Goal: Answer question/provide support

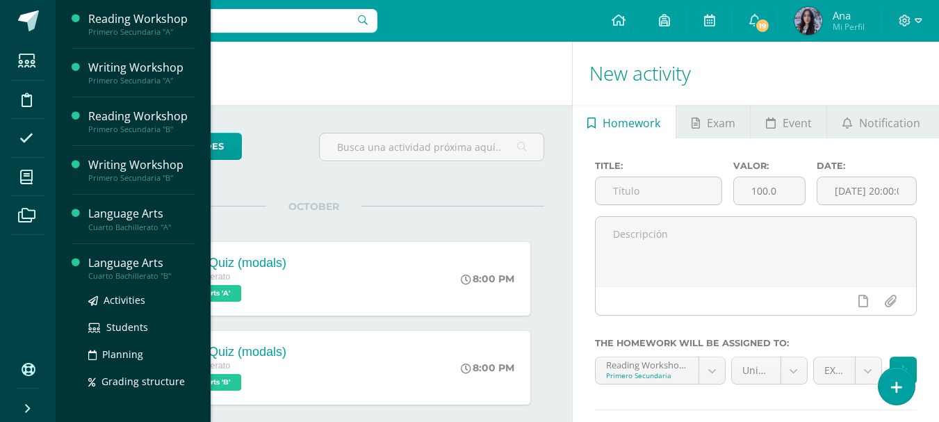
click at [89, 265] on div "Language Arts" at bounding box center [141, 263] width 106 height 16
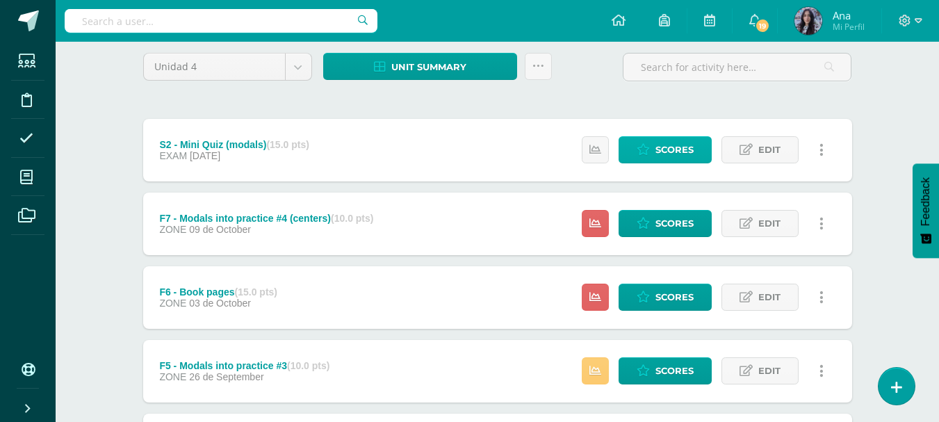
scroll to position [139, 0]
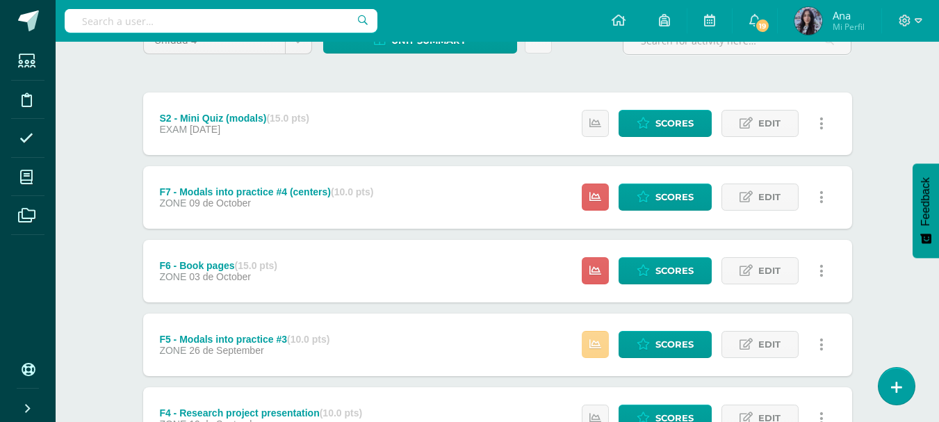
click at [596, 350] on icon at bounding box center [595, 344] width 12 height 12
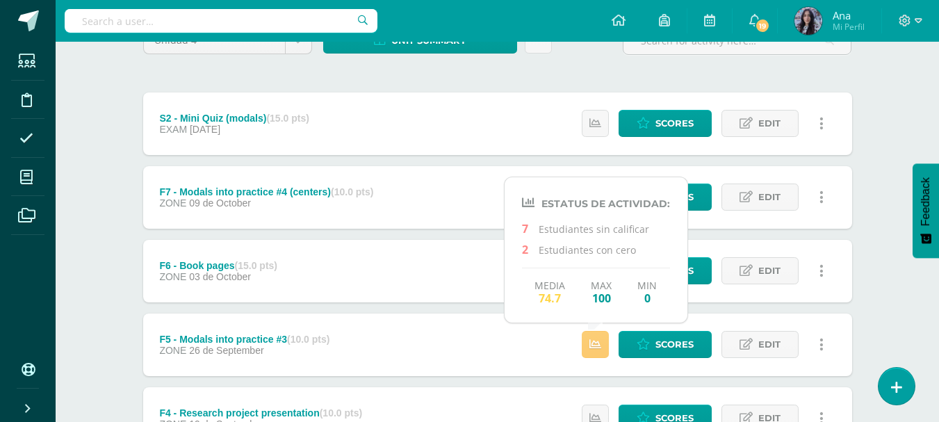
click at [877, 208] on div "Unidad 4 Unidad 1 Unidad 2 Unidad 3 Unidad 4 Unit summary Download as HTML Down…" at bounding box center [497, 418] width 764 height 838
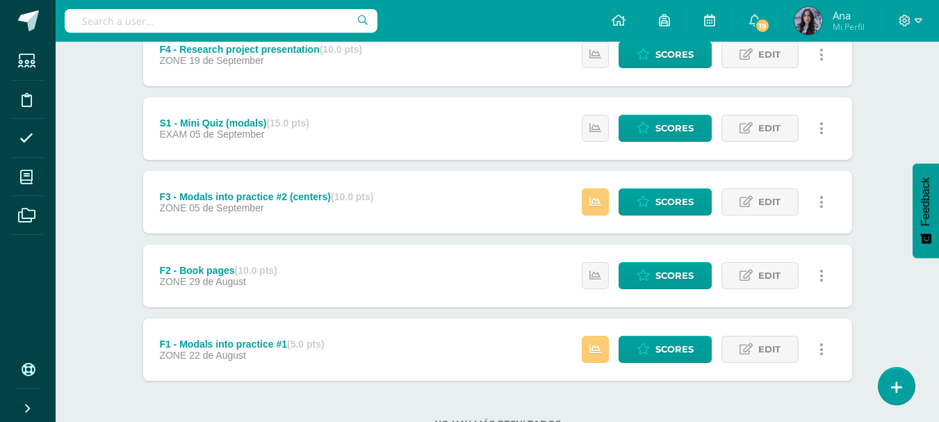
scroll to position [554, 0]
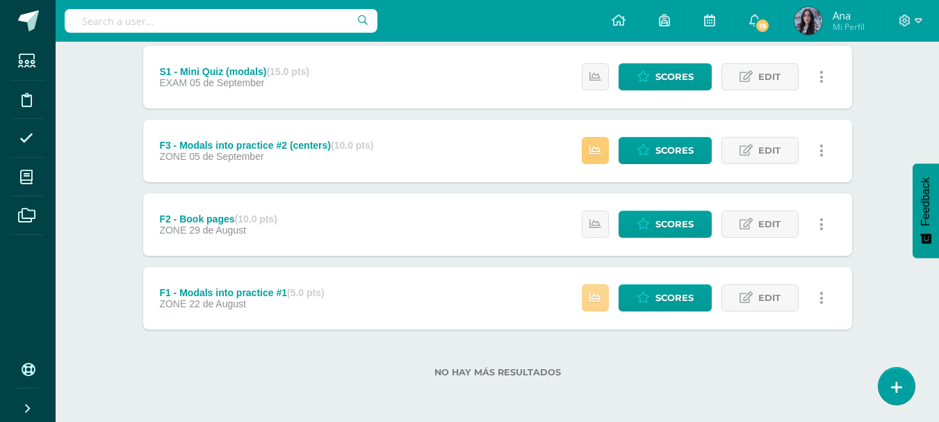
click at [598, 304] on link at bounding box center [595, 297] width 27 height 27
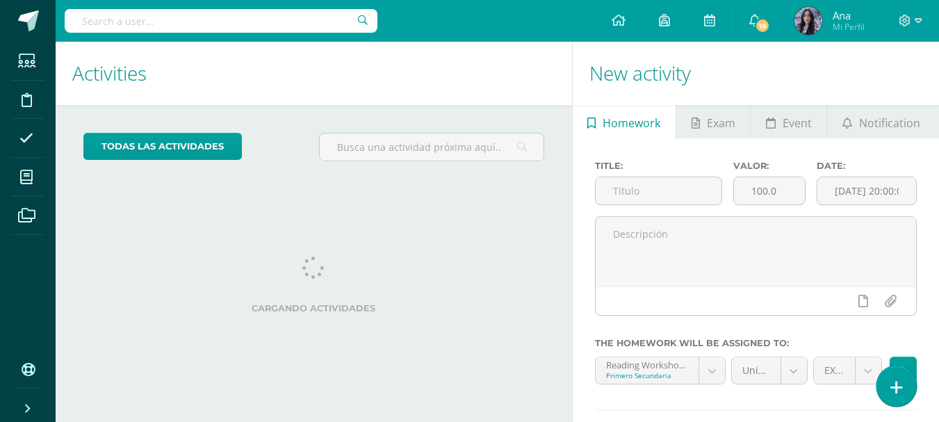
click at [889, 379] on link at bounding box center [896, 385] width 40 height 40
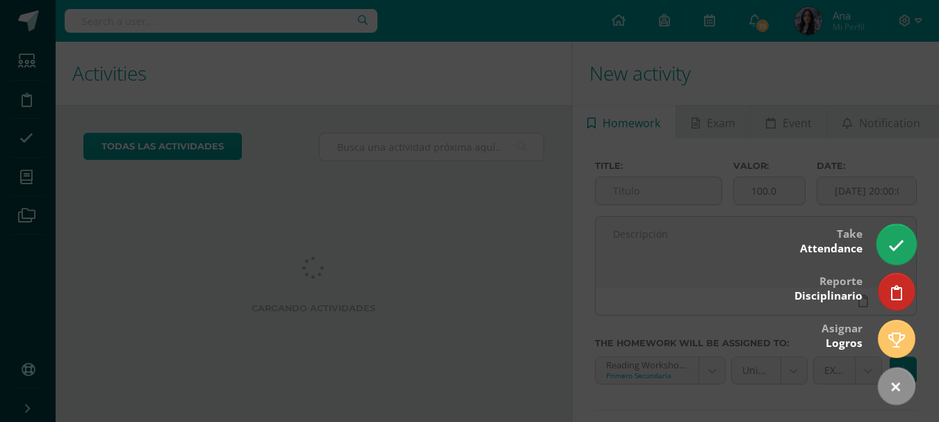
click at [894, 242] on icon at bounding box center [896, 246] width 16 height 16
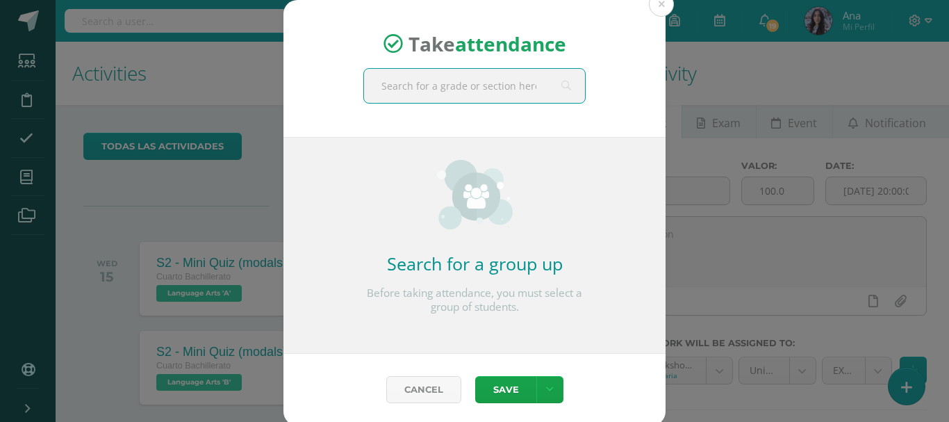
click at [479, 91] on input "text" at bounding box center [474, 86] width 221 height 34
type input "primero"
click at [463, 108] on div "Primero A Secundaria" at bounding box center [474, 124] width 197 height 36
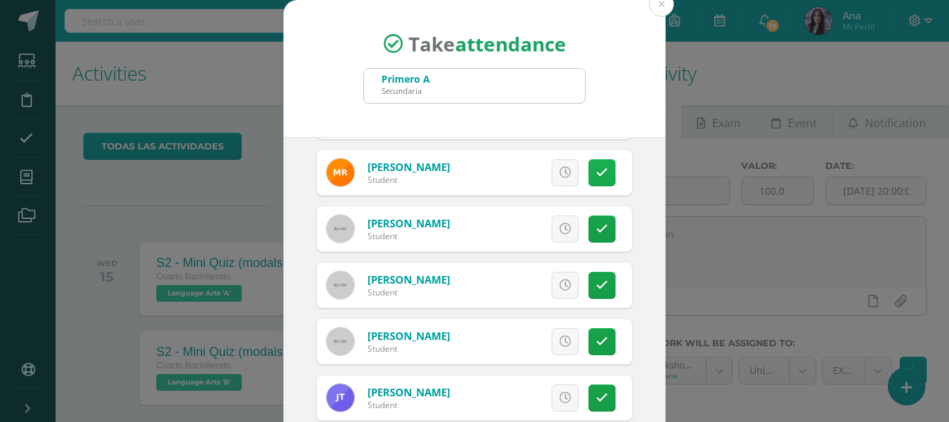
scroll to position [1376, 0]
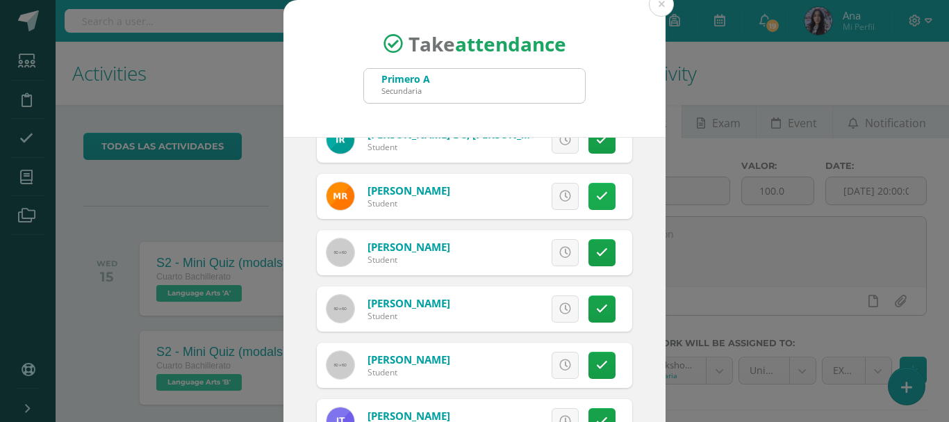
click at [588, 188] on link at bounding box center [601, 196] width 27 height 27
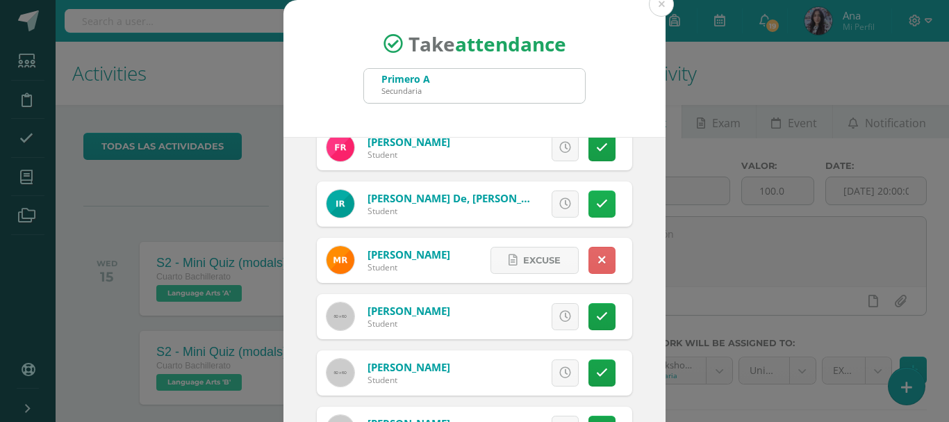
scroll to position [1307, 0]
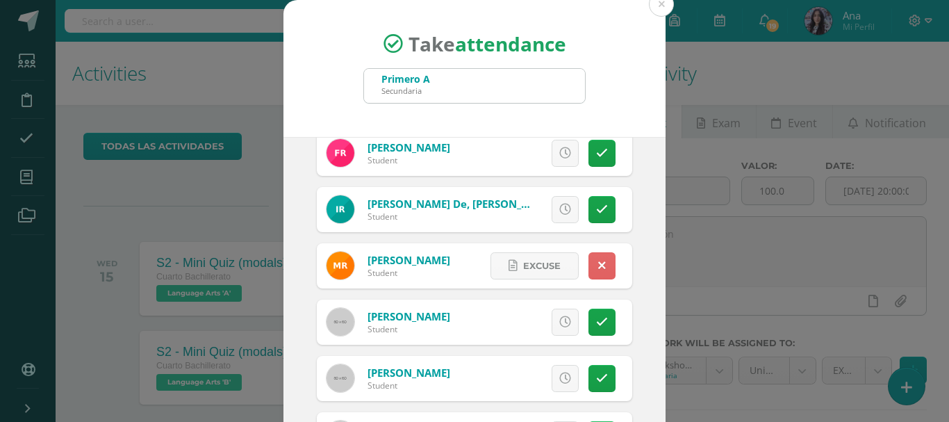
click at [591, 251] on div "Excuse Details about the excuse: Añadir excusa a todas las inasistencias del dí…" at bounding box center [551, 265] width 163 height 45
click at [598, 264] on icon at bounding box center [602, 266] width 8 height 12
drag, startPoint x: 551, startPoint y: 270, endPoint x: 584, endPoint y: 276, distance: 33.2
click at [559, 270] on icon at bounding box center [565, 266] width 12 height 12
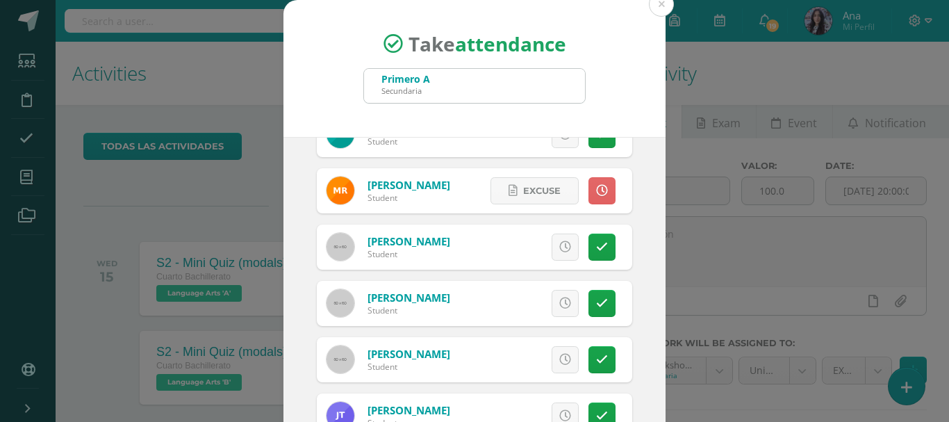
scroll to position [1446, 0]
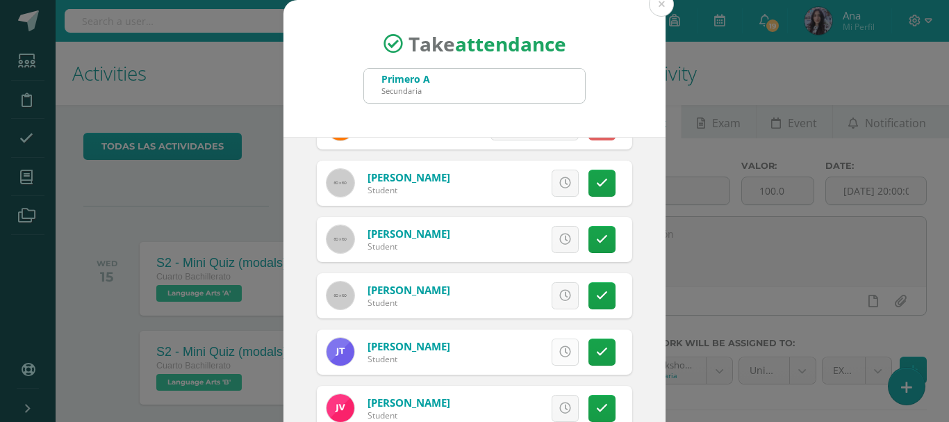
click at [559, 349] on link at bounding box center [565, 351] width 27 height 27
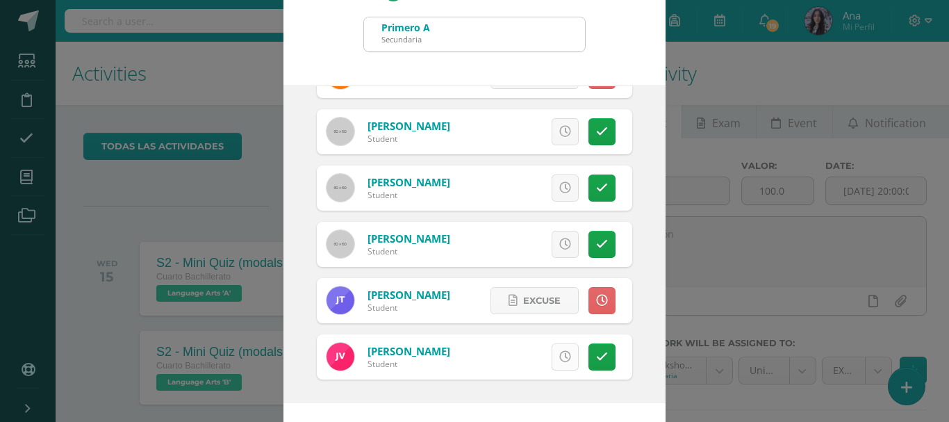
scroll to position [104, 0]
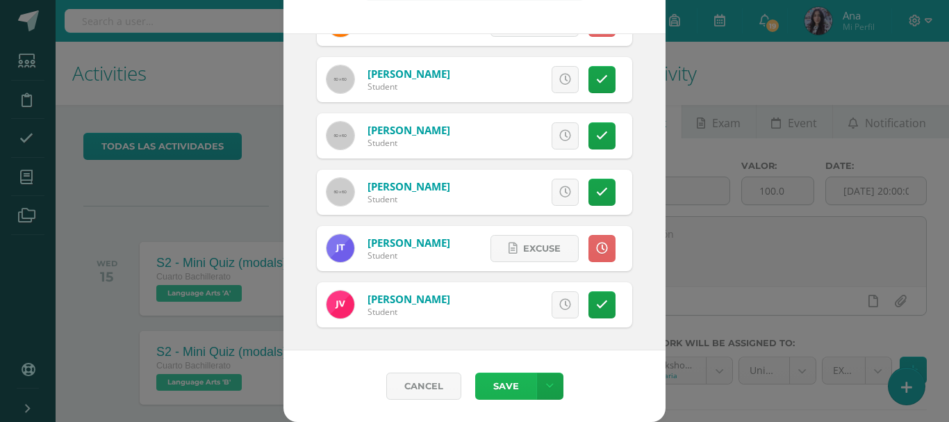
click at [502, 384] on button "Save" at bounding box center [505, 385] width 61 height 27
